Goal: Find specific page/section: Find specific page/section

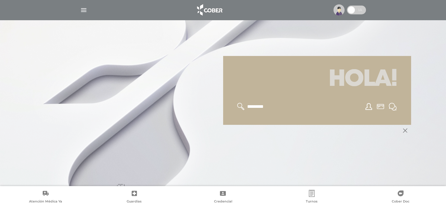
scroll to position [70, 0]
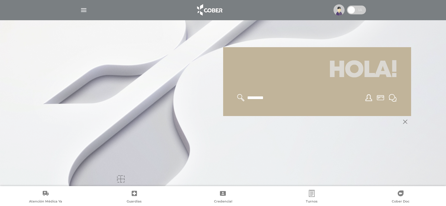
click at [251, 96] on input "text" at bounding box center [270, 98] width 48 height 8
click at [250, 94] on input "text" at bounding box center [270, 98] width 48 height 8
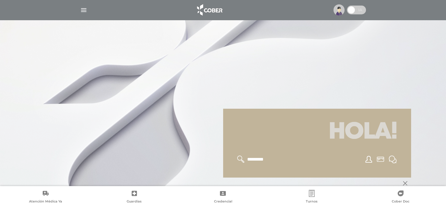
scroll to position [0, 0]
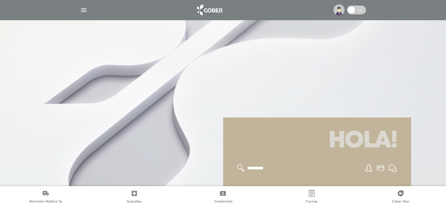
click at [308, 167] on div at bounding box center [316, 168] width 173 height 22
click at [260, 168] on input "text" at bounding box center [270, 168] width 48 height 8
click at [249, 166] on input "text" at bounding box center [270, 168] width 48 height 8
click at [253, 165] on input "text" at bounding box center [270, 168] width 48 height 8
click at [86, 11] on img "button" at bounding box center [83, 9] width 7 height 7
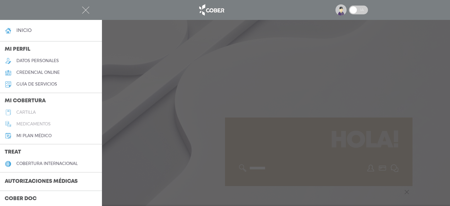
click at [30, 115] on h5 "cartilla" at bounding box center [25, 112] width 19 height 5
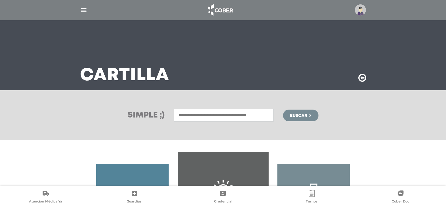
click at [307, 114] on span "Buscar" at bounding box center [298, 116] width 17 height 4
type input "*********"
click at [300, 114] on span "Buscar" at bounding box center [298, 116] width 17 height 4
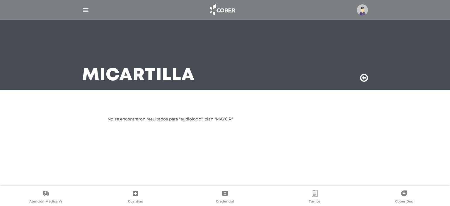
click at [85, 8] on img "button" at bounding box center [85, 9] width 7 height 7
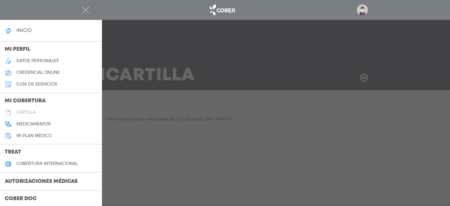
click at [26, 115] on h5 "cartilla" at bounding box center [25, 112] width 19 height 5
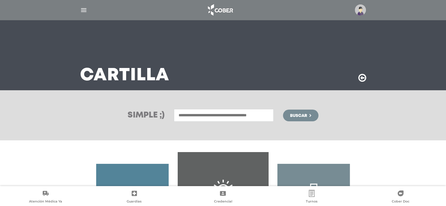
click at [84, 7] on img "button" at bounding box center [83, 9] width 7 height 7
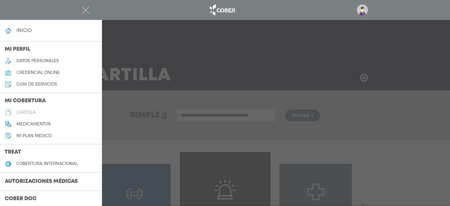
click at [35, 115] on h5 "cartilla" at bounding box center [25, 112] width 19 height 5
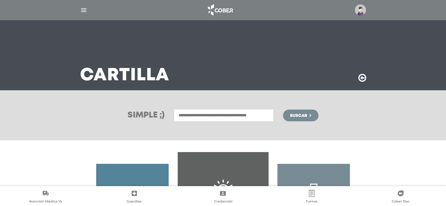
click at [83, 8] on img "button" at bounding box center [83, 9] width 7 height 7
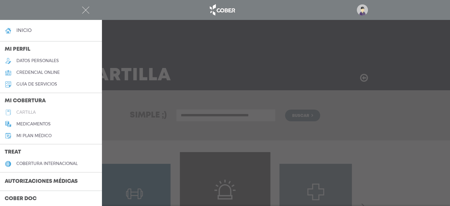
click at [32, 115] on h5 "cartilla" at bounding box center [25, 112] width 19 height 5
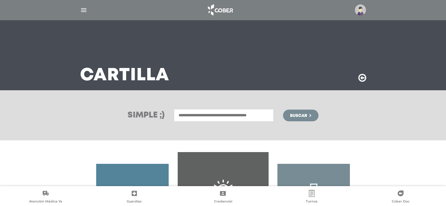
click at [297, 114] on span "Buscar" at bounding box center [298, 116] width 17 height 4
type input "*********"
click at [290, 106] on div "Simple ;) ********* Fonoaudiologia Fonoaudiologia Infantil Buscar" at bounding box center [223, 115] width 446 height 50
click at [298, 115] on span "Buscar" at bounding box center [298, 116] width 17 height 4
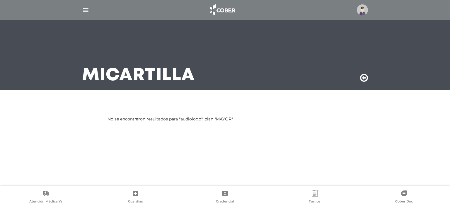
click at [87, 7] on img "button" at bounding box center [85, 9] width 7 height 7
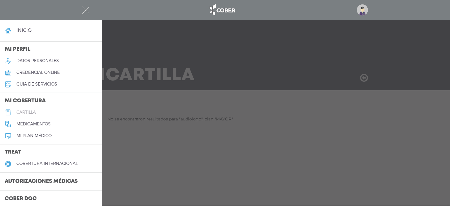
click at [28, 115] on h5 "cartilla" at bounding box center [25, 112] width 19 height 5
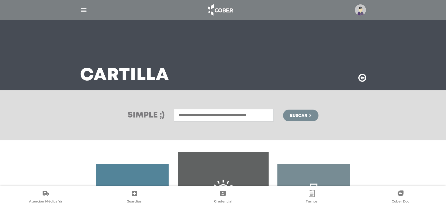
click at [190, 115] on input "text" at bounding box center [224, 115] width 100 height 13
type input "**********"
click at [294, 111] on button "Buscar" at bounding box center [300, 116] width 35 height 12
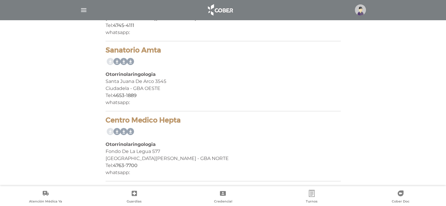
scroll to position [3311, 0]
click at [239, 78] on div "Santa Juana De Arco 3545" at bounding box center [222, 81] width 235 height 7
